Goal: Information Seeking & Learning: Understand process/instructions

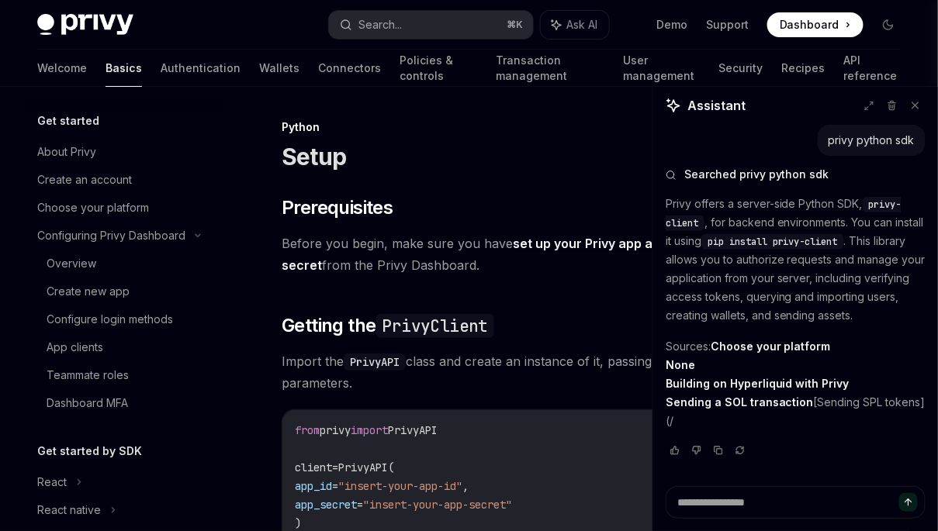
scroll to position [6, 0]
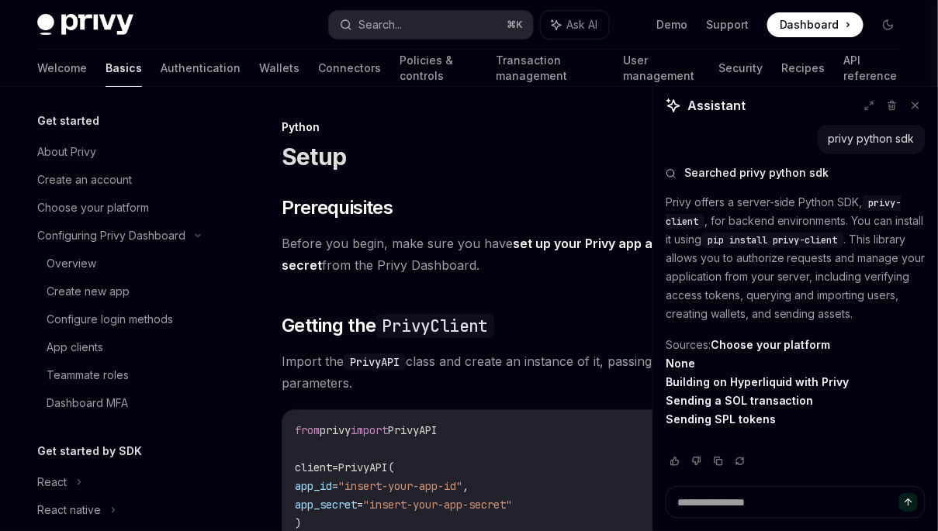
type textarea "*"
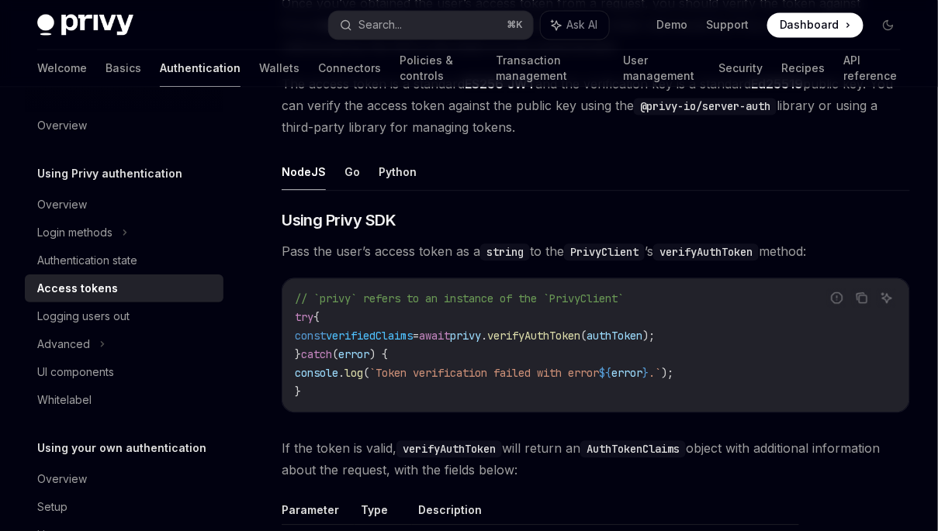
scroll to position [2380, 0]
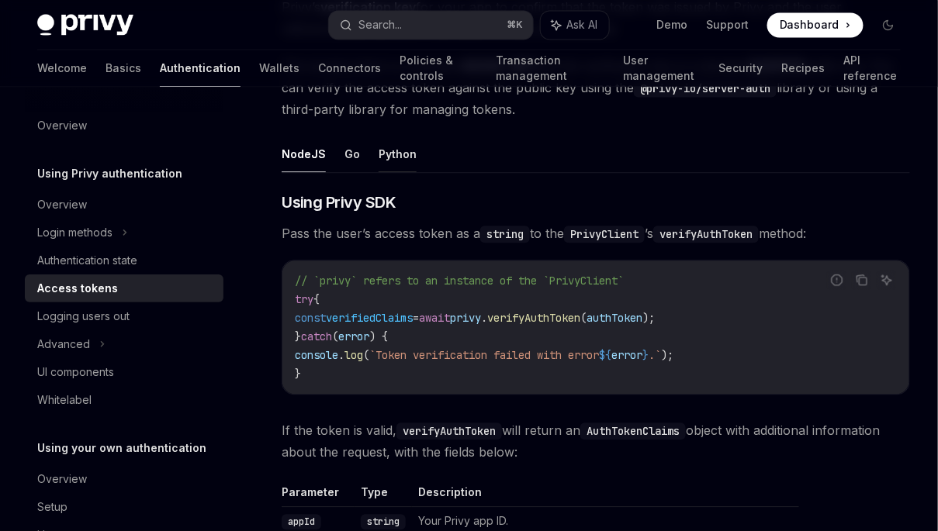
click at [381, 136] on button "Python" at bounding box center [398, 154] width 38 height 36
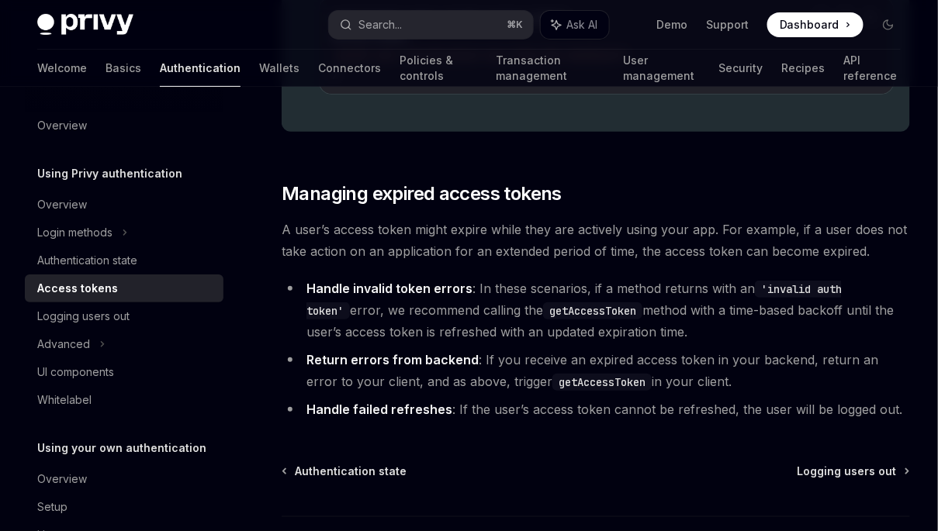
scroll to position [3251, 0]
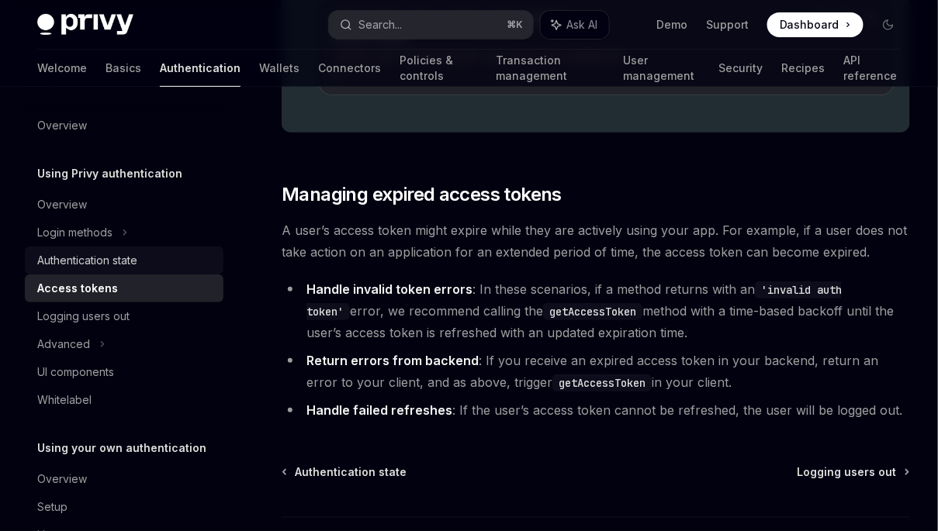
click at [122, 255] on div "Authentication state" at bounding box center [87, 260] width 100 height 19
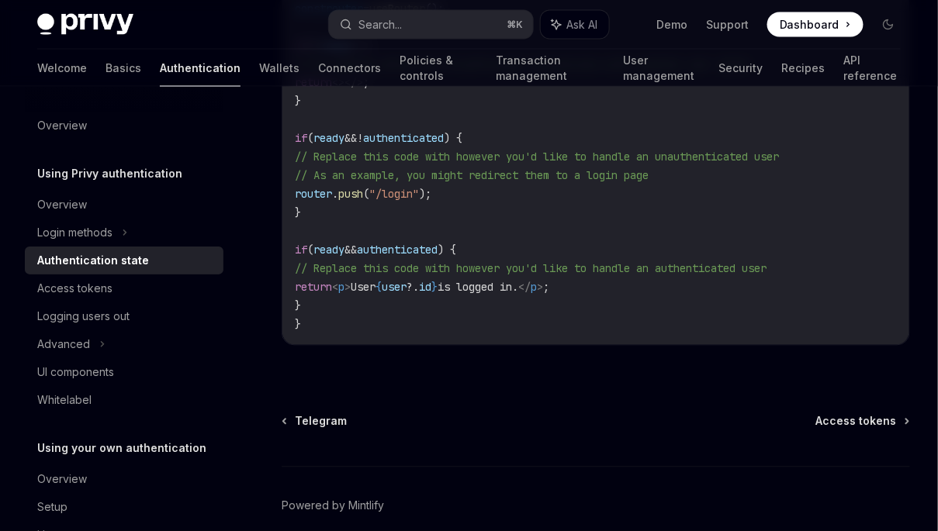
scroll to position [781, 0]
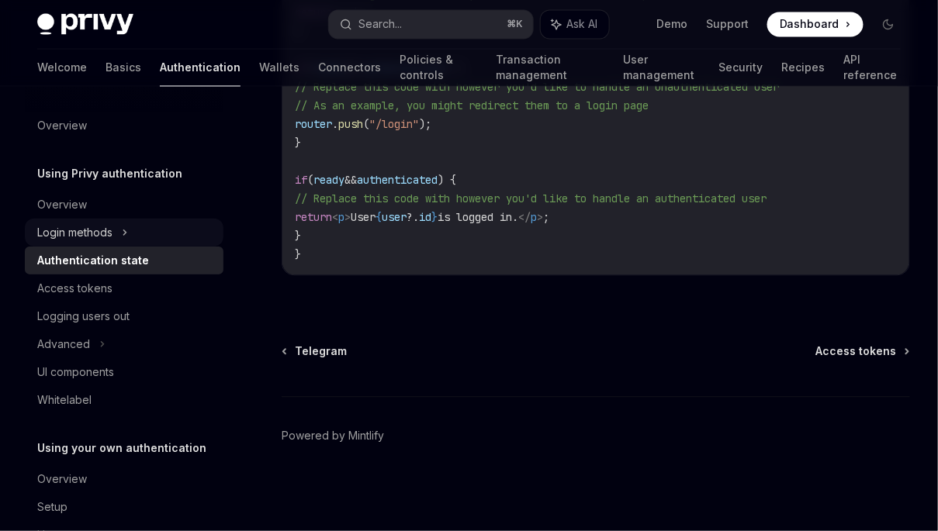
click at [123, 231] on icon at bounding box center [125, 232] width 6 height 19
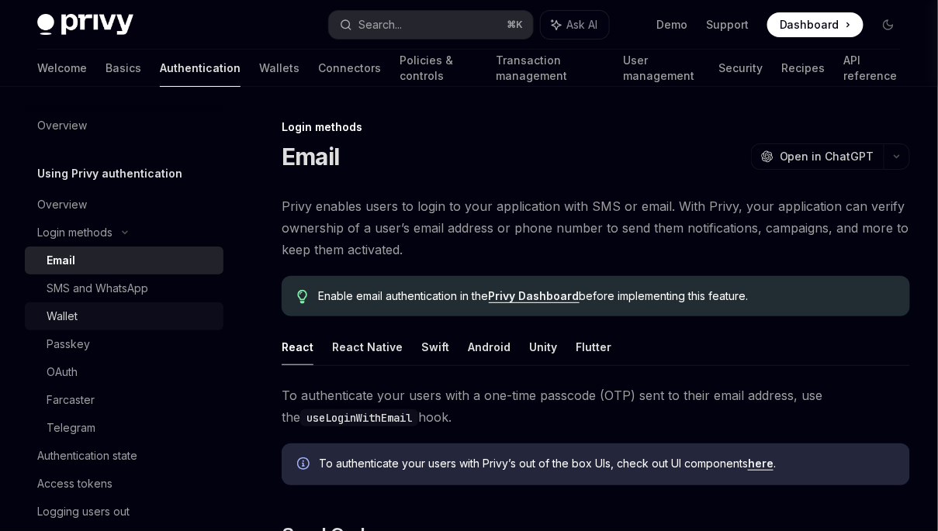
click at [122, 320] on div "Wallet" at bounding box center [131, 316] width 168 height 19
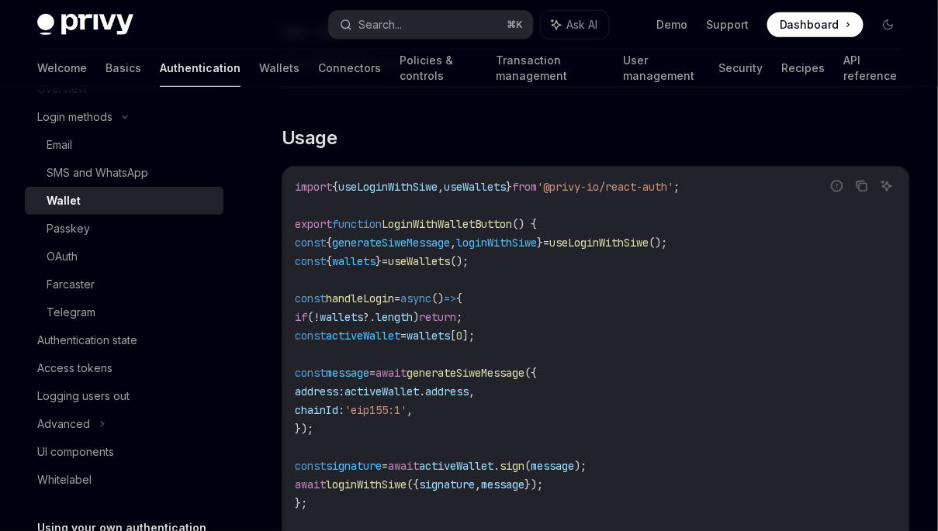
scroll to position [242, 0]
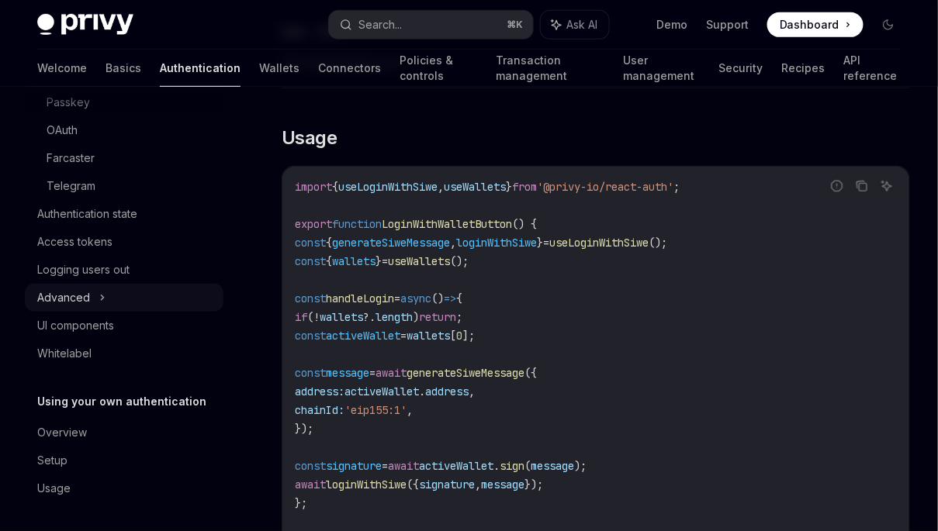
click at [90, 296] on div "Advanced" at bounding box center [124, 298] width 199 height 28
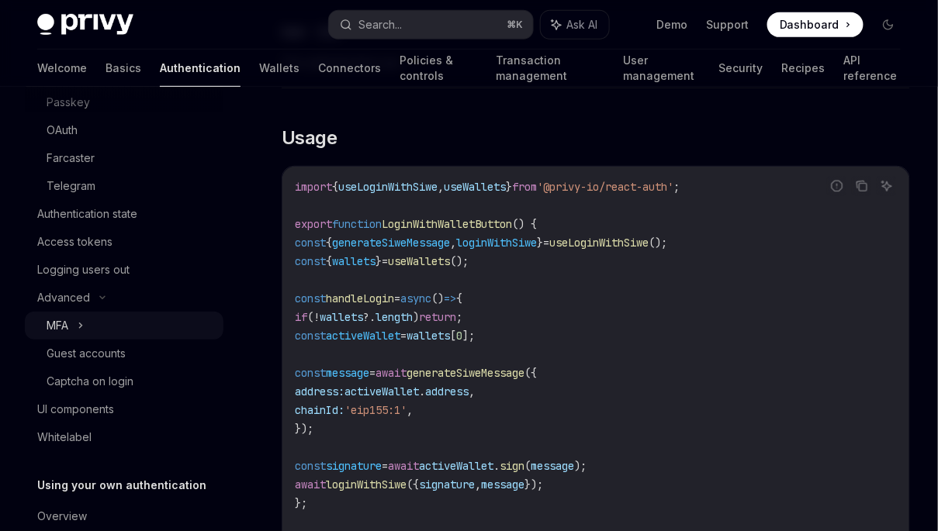
click at [79, 321] on icon at bounding box center [81, 326] width 6 height 19
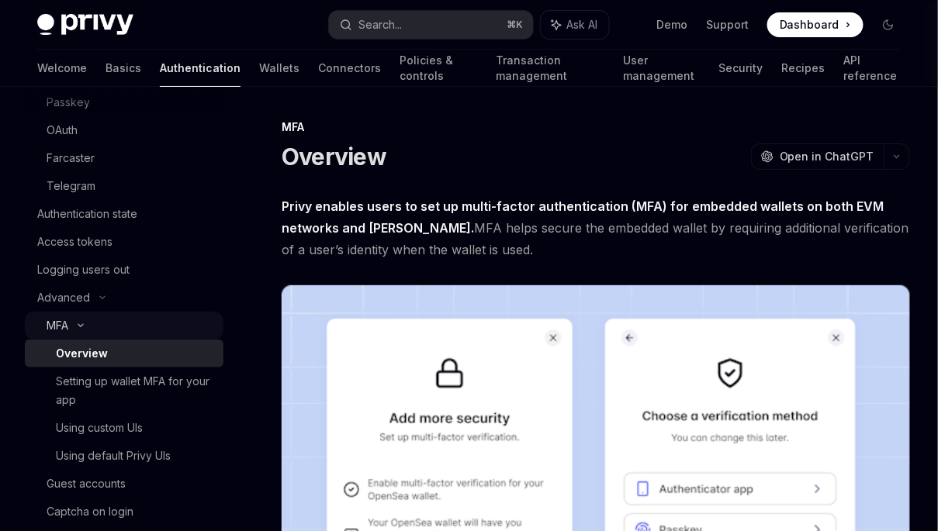
click at [85, 323] on icon at bounding box center [80, 326] width 19 height 6
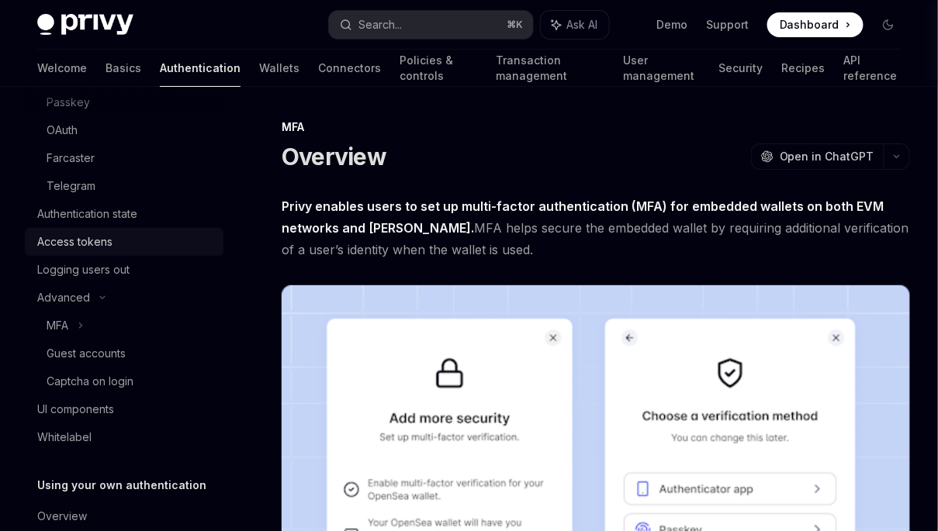
click at [117, 233] on div "Access tokens" at bounding box center [125, 242] width 177 height 19
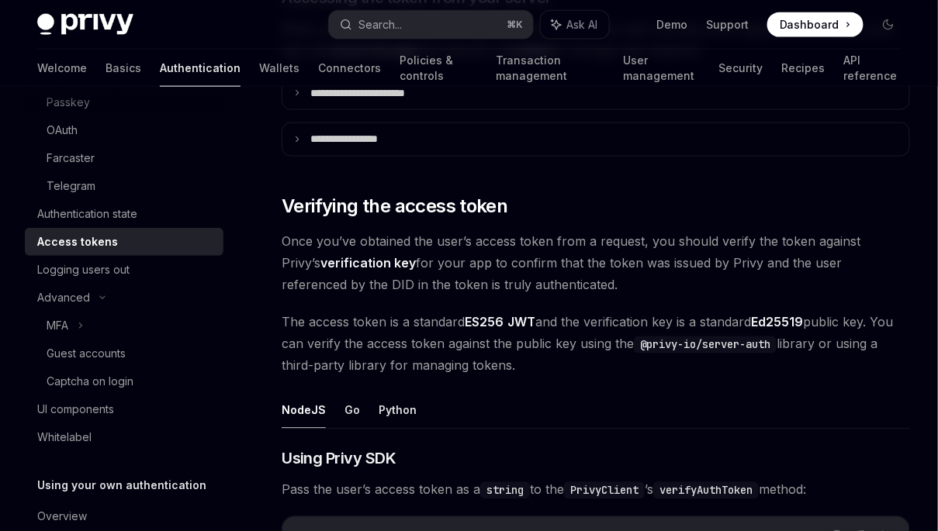
scroll to position [2225, 0]
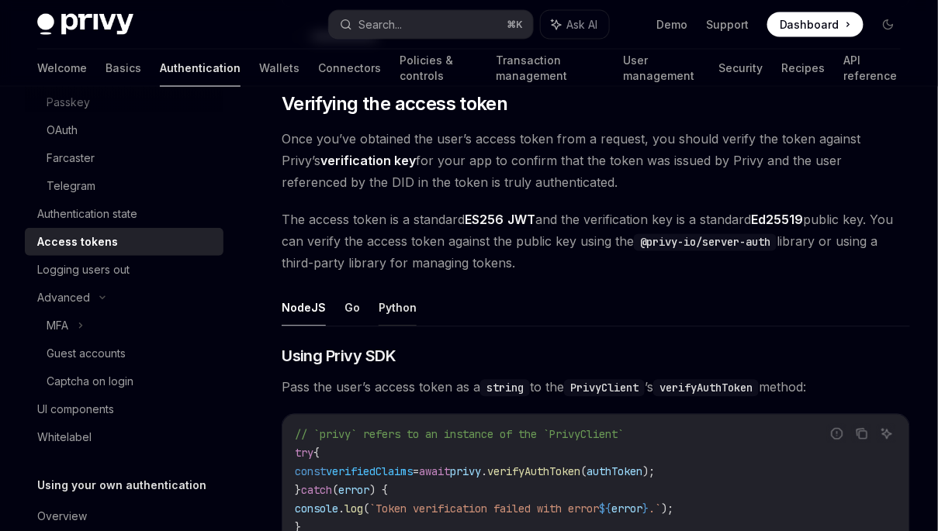
click at [400, 300] on button "Python" at bounding box center [398, 308] width 38 height 36
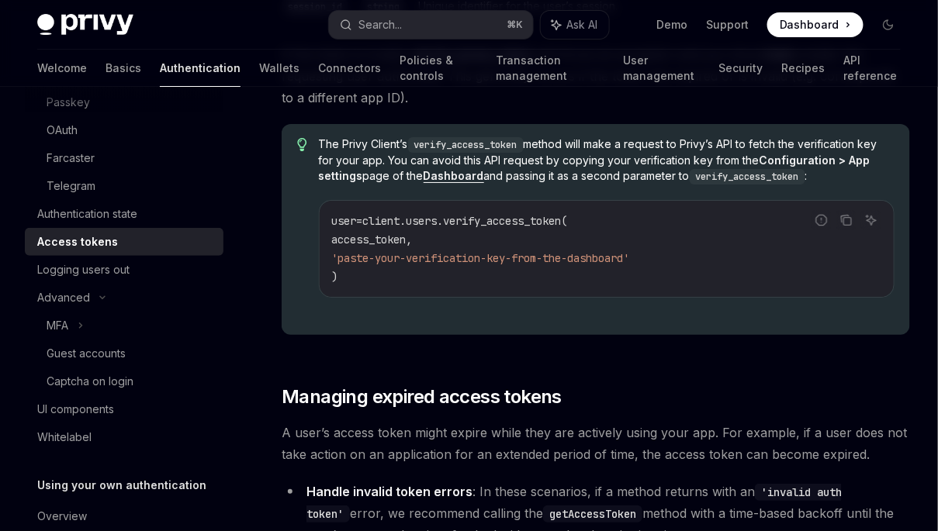
scroll to position [3060, 0]
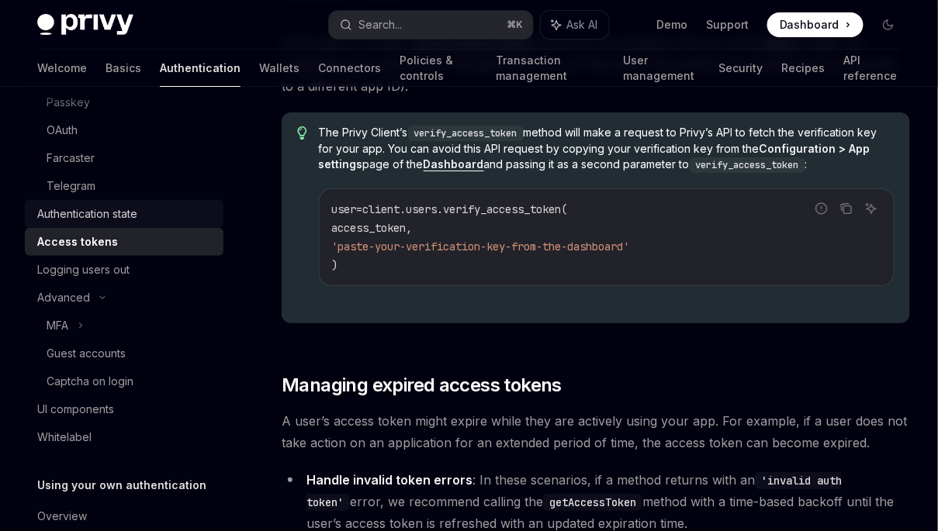
click at [149, 209] on div "Authentication state" at bounding box center [125, 214] width 177 height 19
type textarea "*"
